Goal: Navigation & Orientation: Find specific page/section

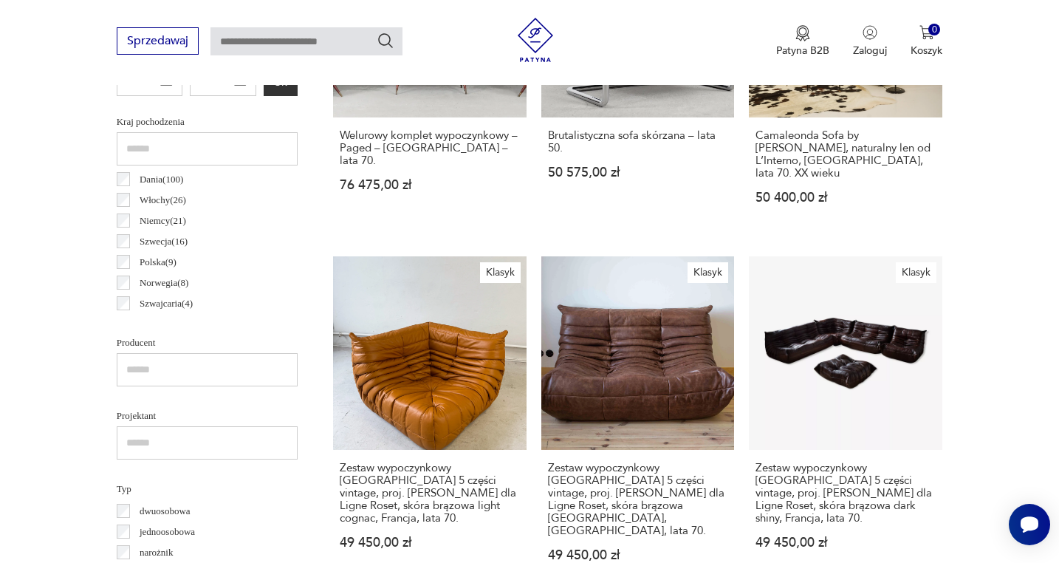
scroll to position [900, 0]
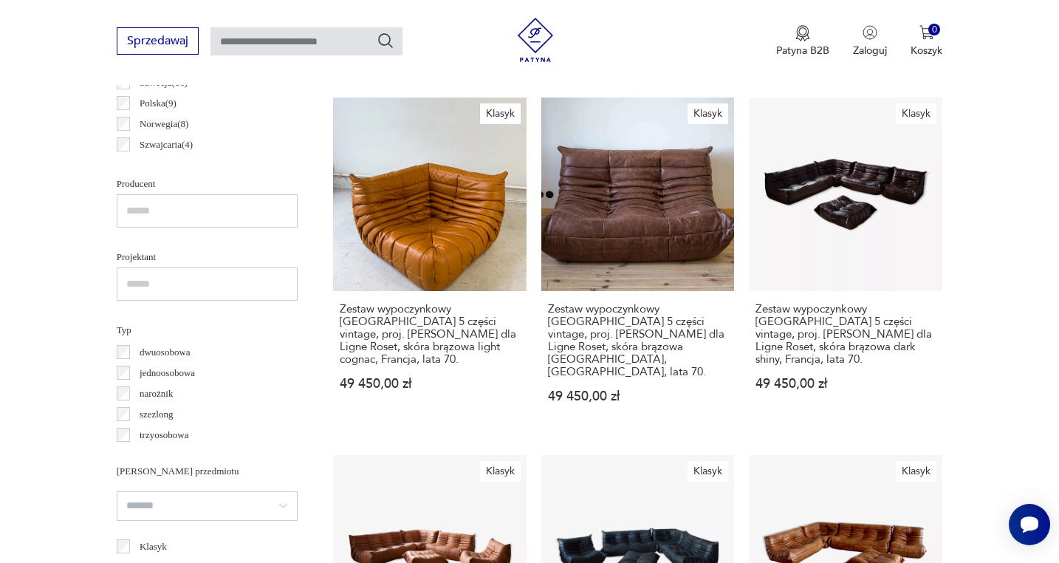
click at [146, 396] on p "narożnik" at bounding box center [156, 394] width 33 height 16
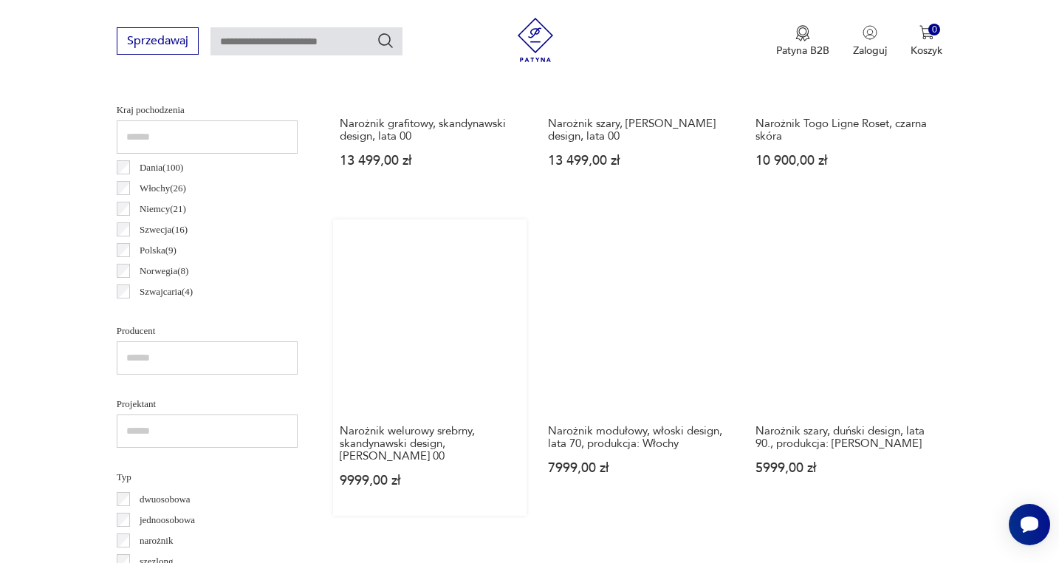
scroll to position [1141, 0]
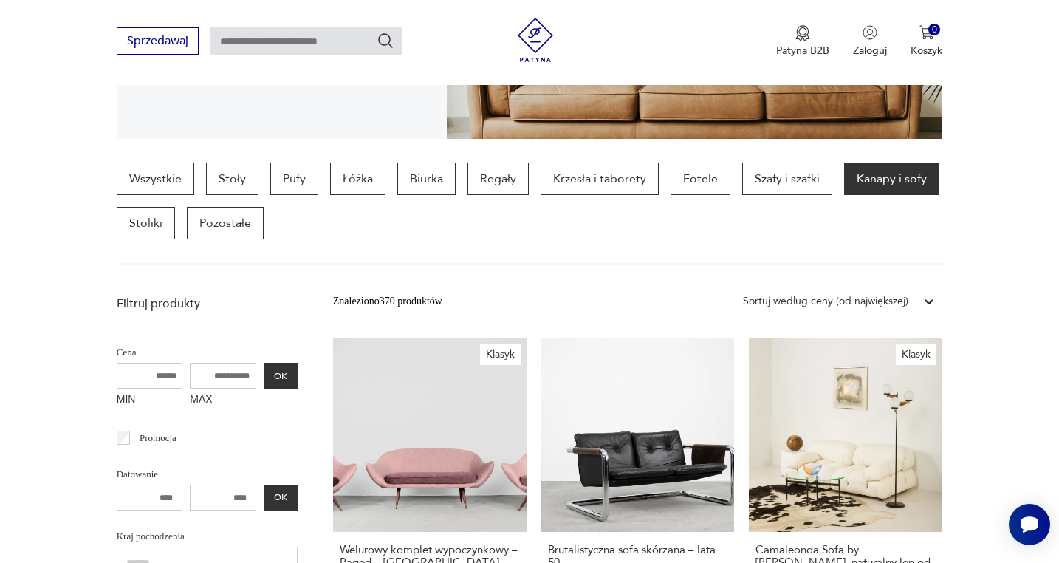
scroll to position [22, 0]
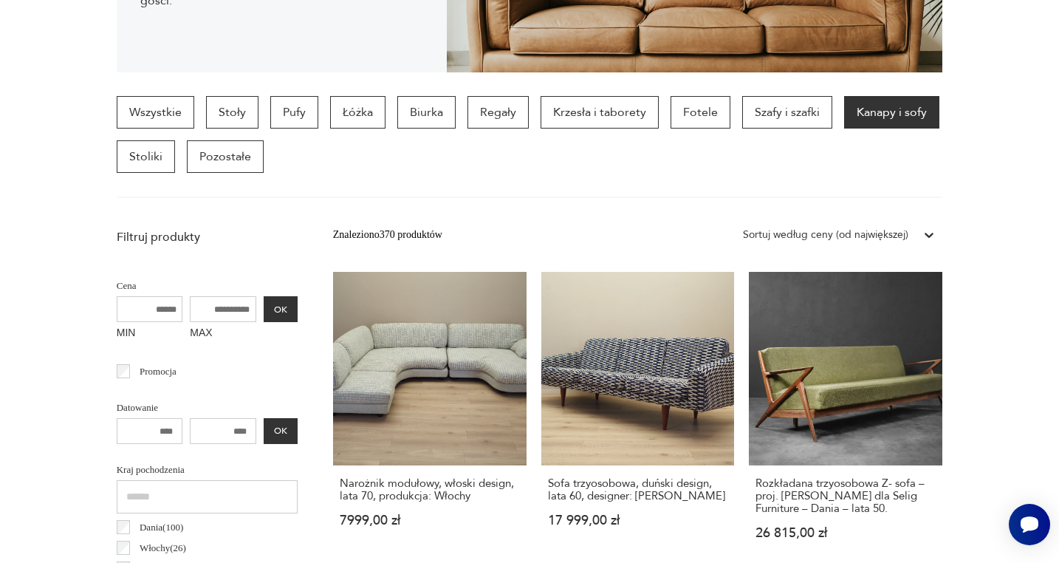
scroll to position [22, 0]
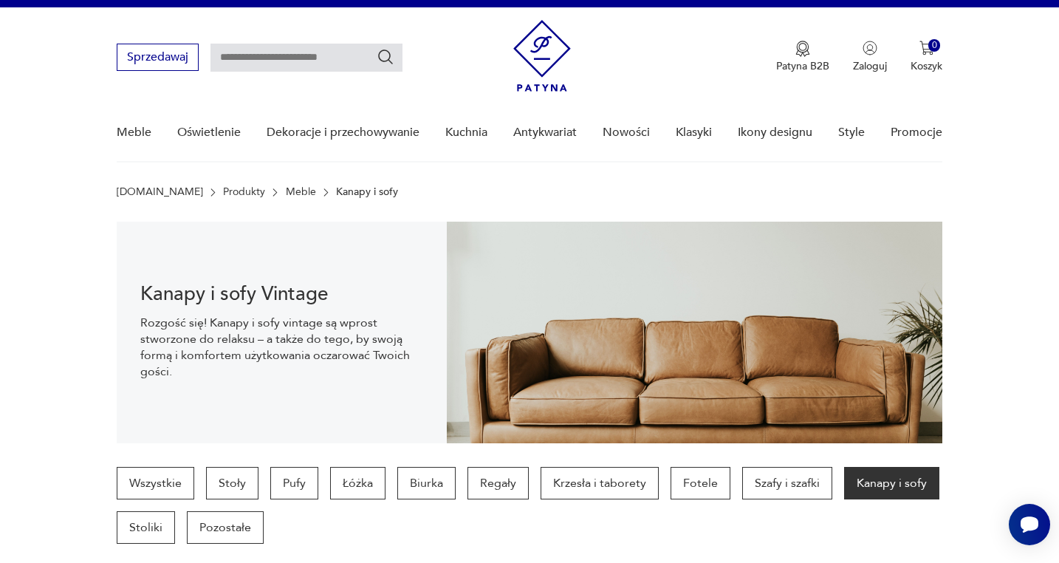
drag, startPoint x: 284, startPoint y: 219, endPoint x: 276, endPoint y: 223, distance: 9.9
drag, startPoint x: 95, startPoint y: 190, endPoint x: 58, endPoint y: 185, distance: 36.5
